Goal: Navigation & Orientation: Find specific page/section

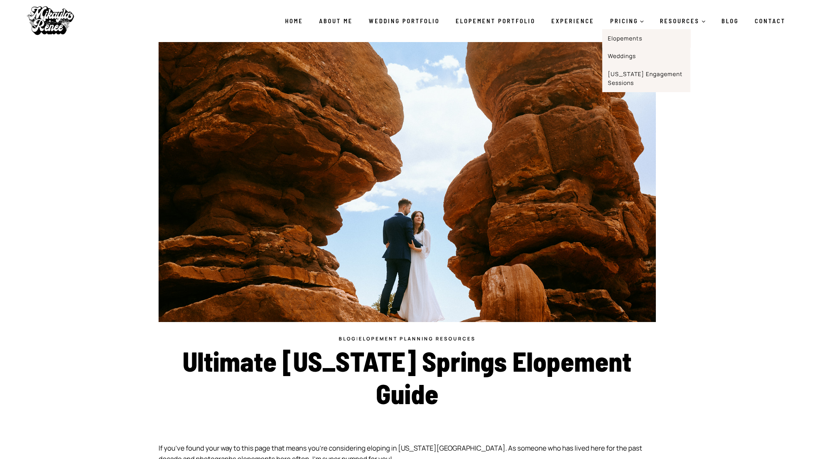
click at [626, 38] on link "Elopements" at bounding box center [646, 38] width 88 height 18
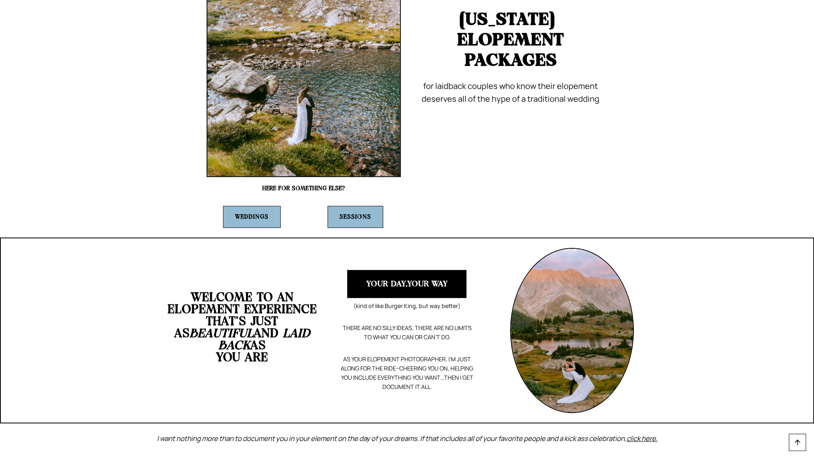
scroll to position [199, 0]
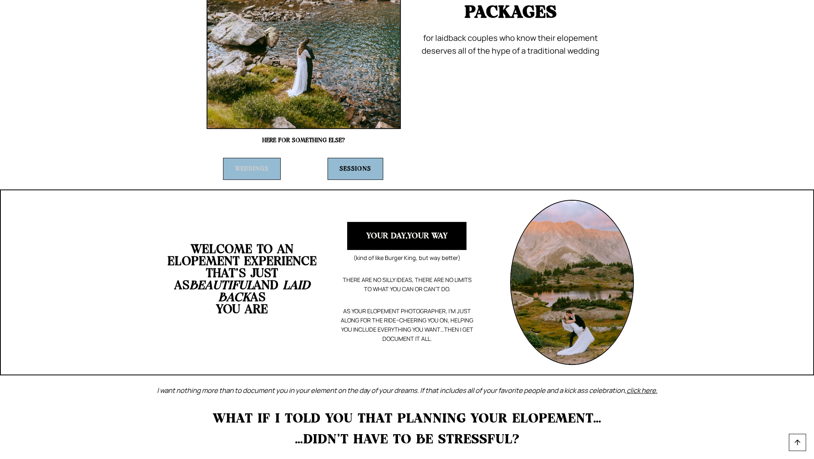
click at [250, 168] on strong "Weddings" at bounding box center [252, 169] width 34 height 6
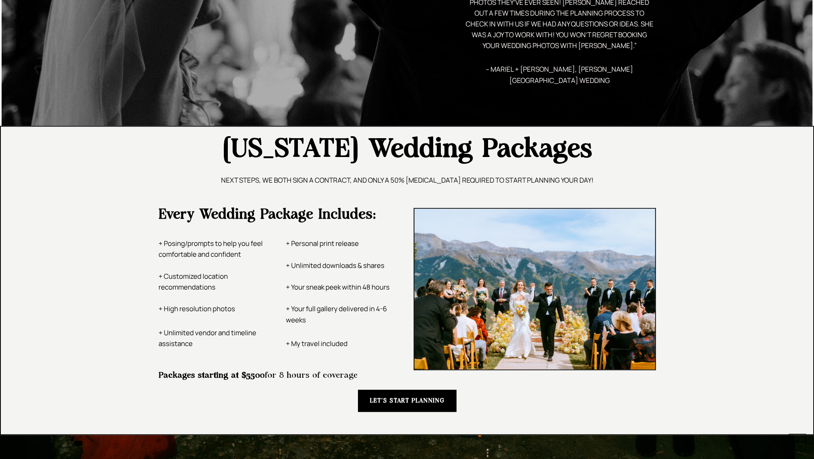
scroll to position [1099, 0]
